Goal: Find contact information: Find contact information

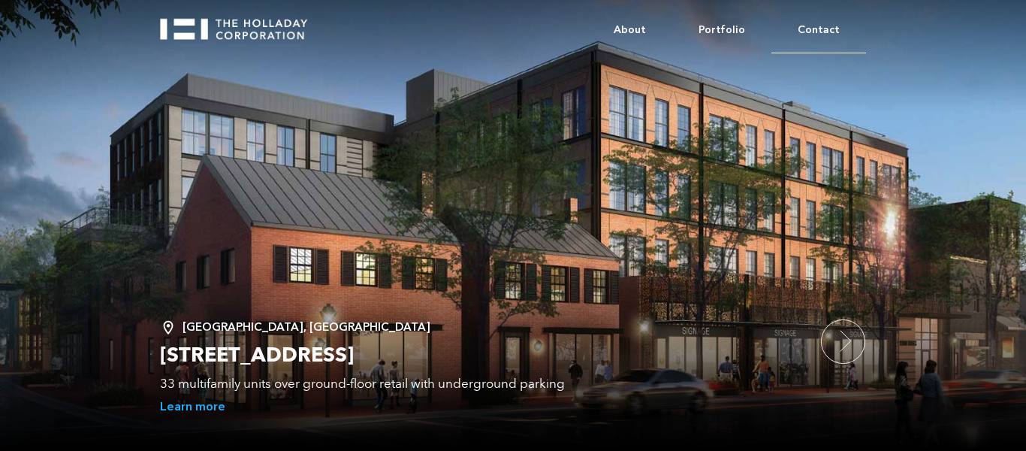
click at [830, 23] on link "Contact" at bounding box center [818, 31] width 95 height 46
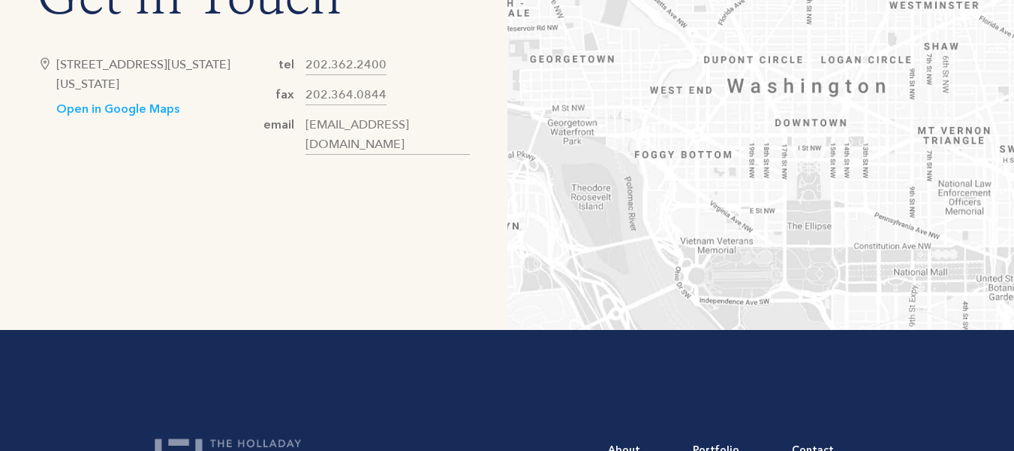
scroll to position [806, 0]
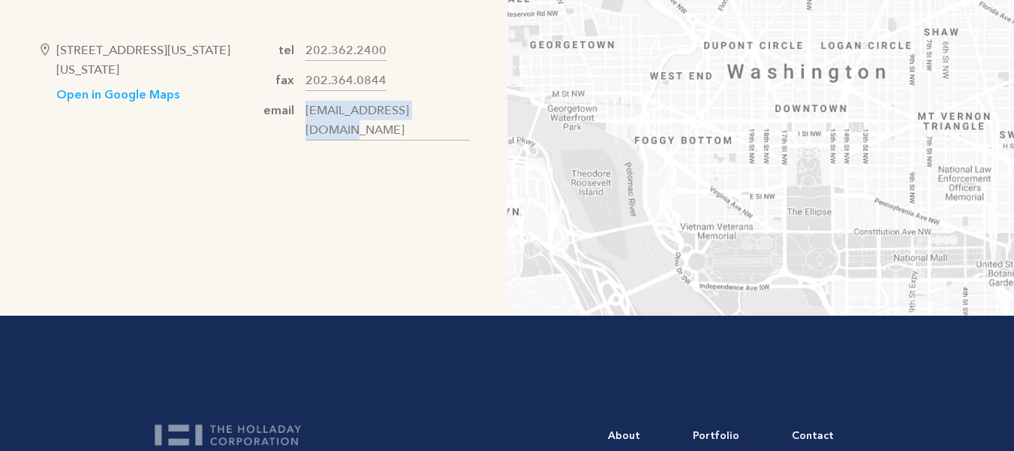
drag, startPoint x: 445, startPoint y: 119, endPoint x: 308, endPoint y: 127, distance: 136.9
click at [308, 127] on div "tel [PHONE_NUMBER] fax [PHONE_NUMBER] email [EMAIL_ADDRESS][DOMAIN_NAME]" at bounding box center [362, 91] width 216 height 100
copy link "[EMAIL_ADDRESS][DOMAIN_NAME]"
